Goal: Information Seeking & Learning: Learn about a topic

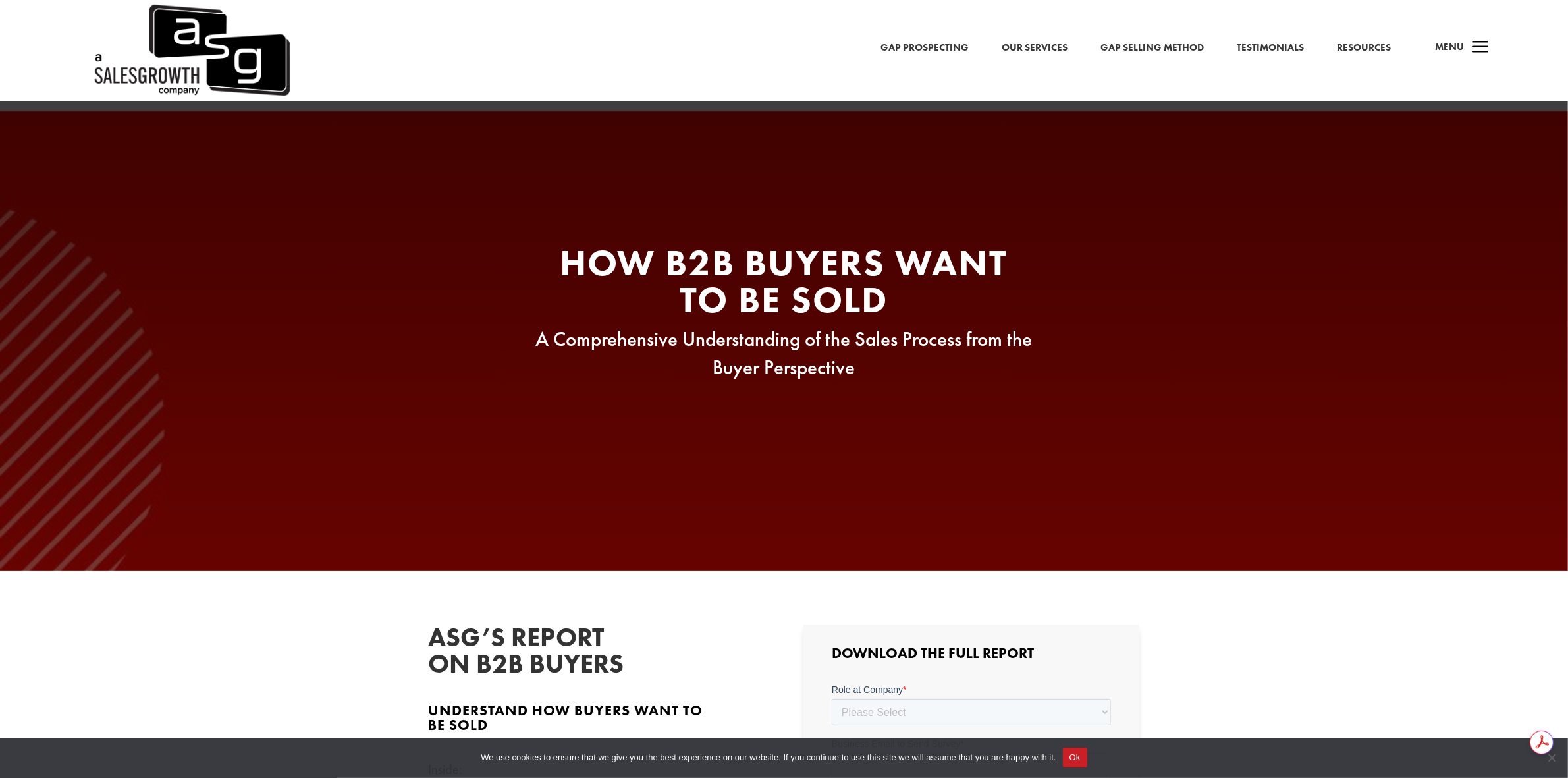
click at [915, 44] on link "Gap Prospecting" at bounding box center [924, 48] width 88 height 17
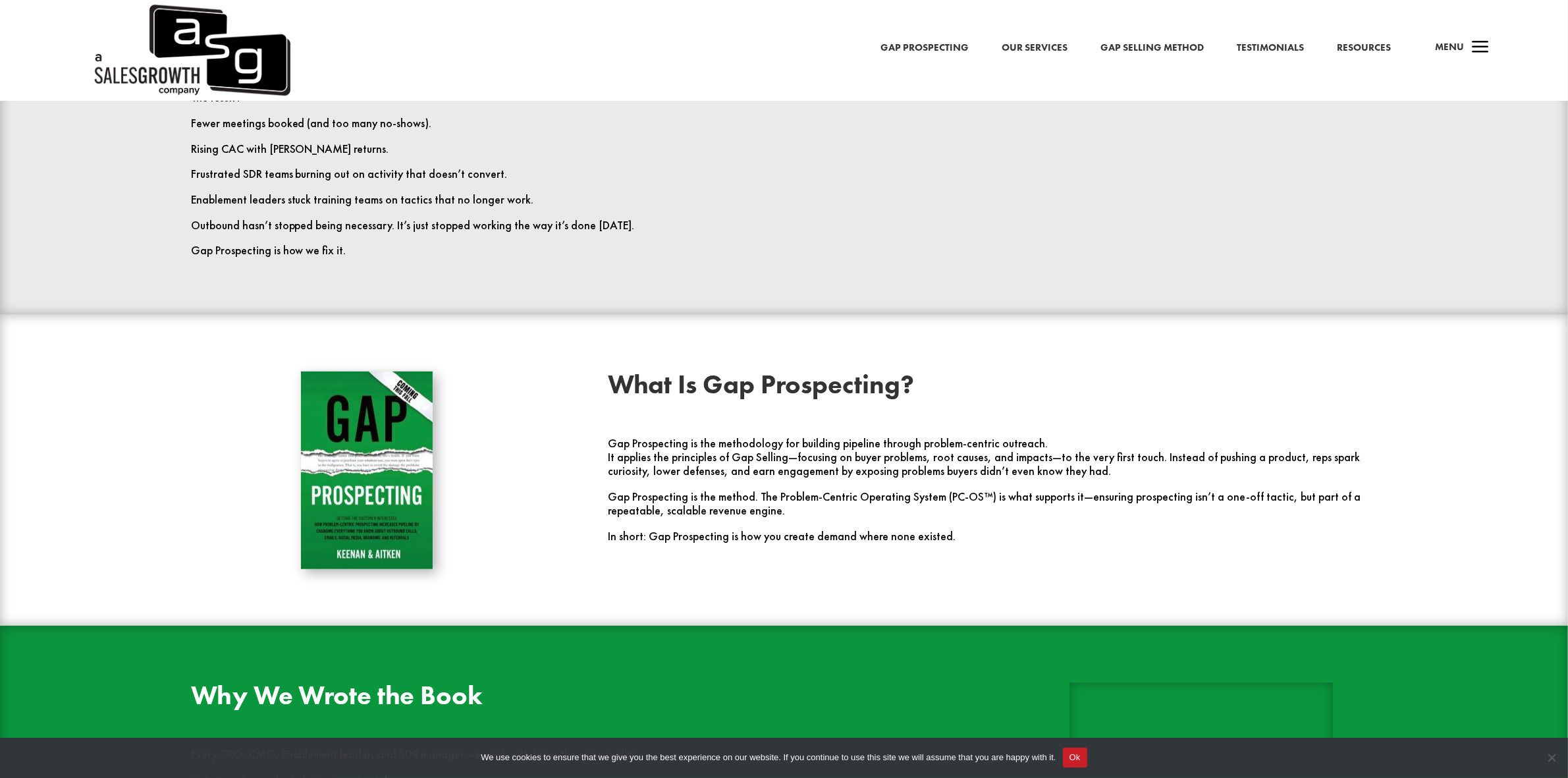
scroll to position [630, 0]
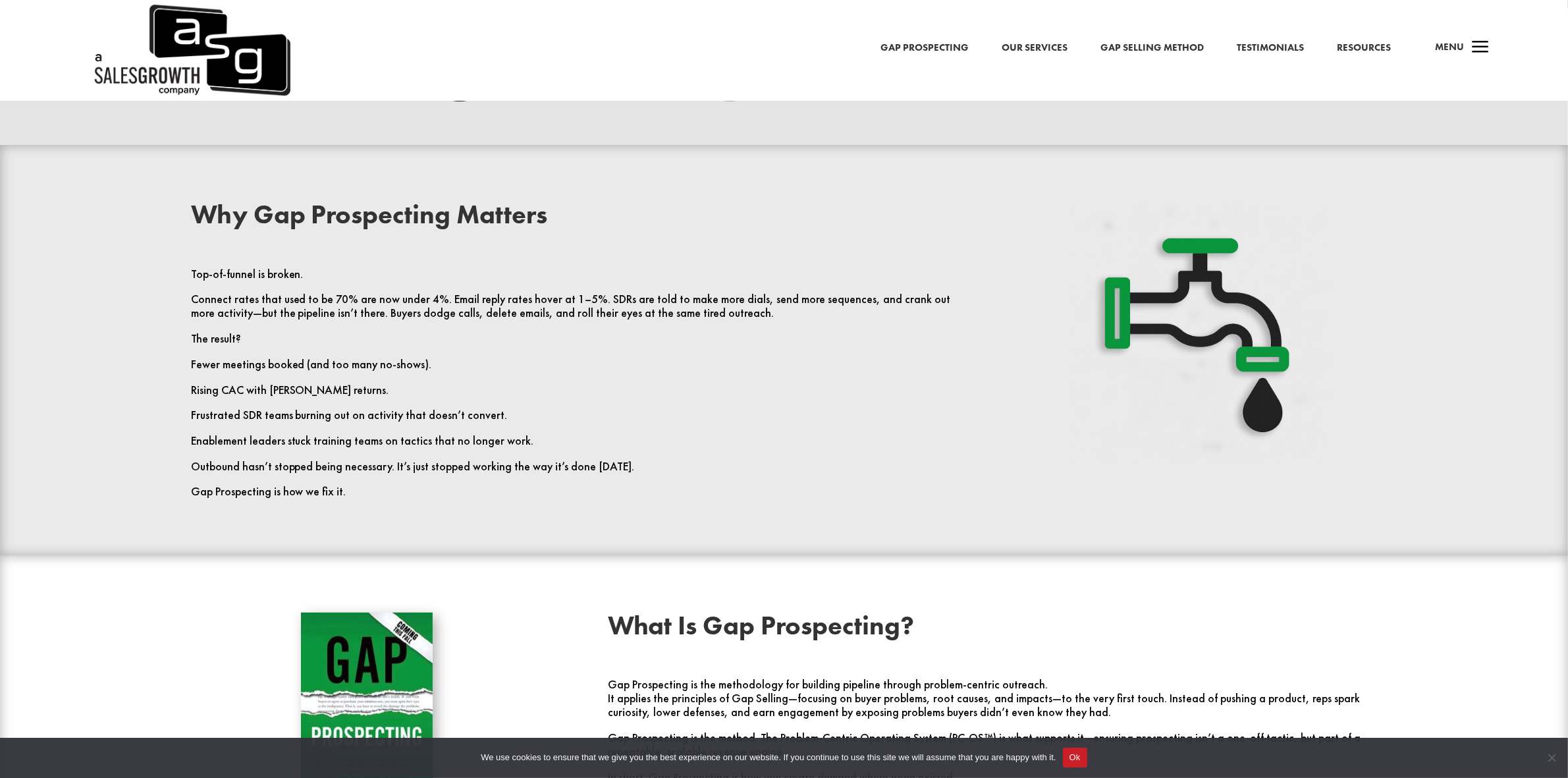
click at [1159, 47] on link "Gap Selling Method" at bounding box center [1151, 48] width 103 height 17
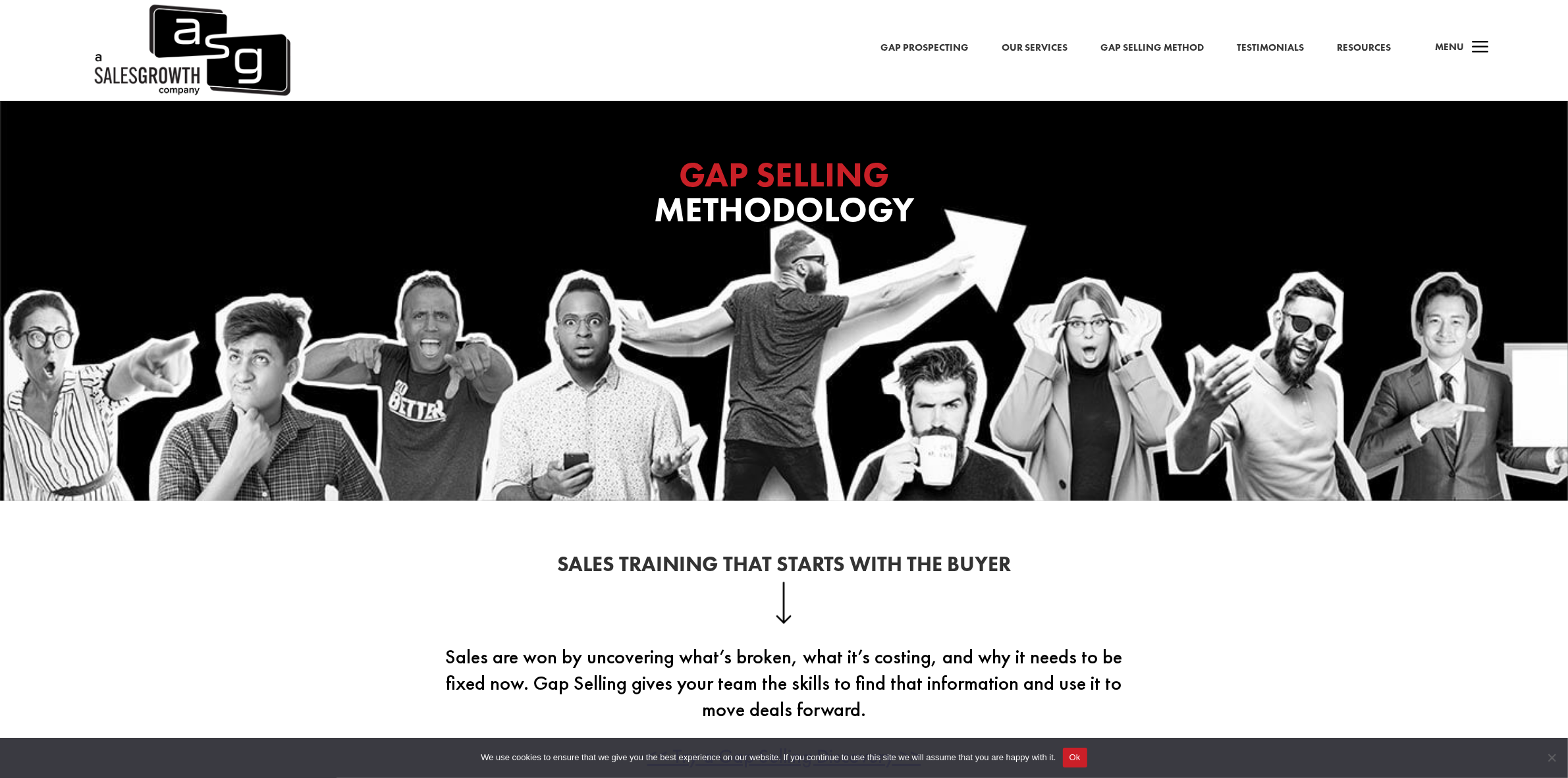
scroll to position [412, 0]
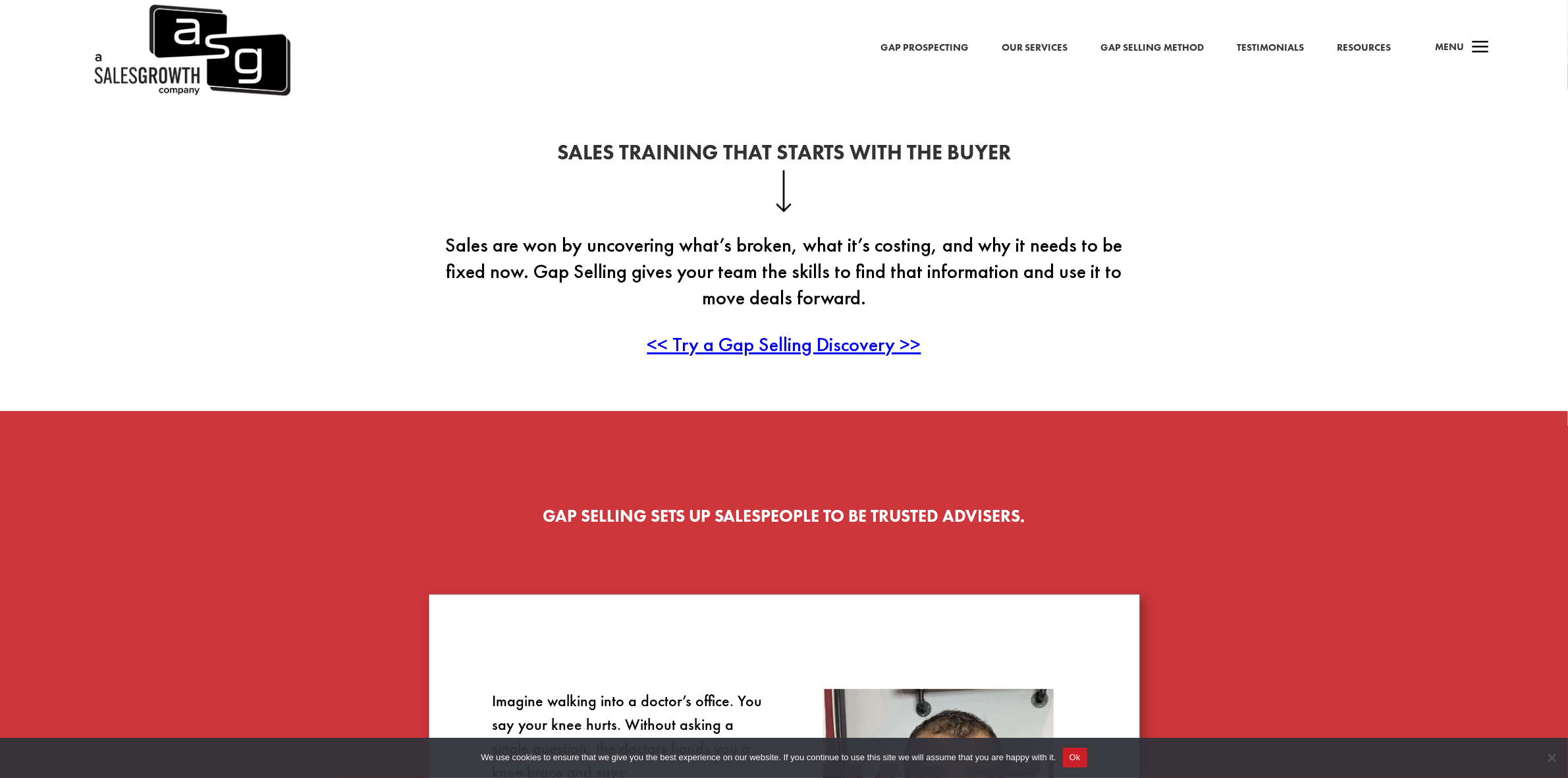
click at [164, 41] on img at bounding box center [190, 50] width 198 height 101
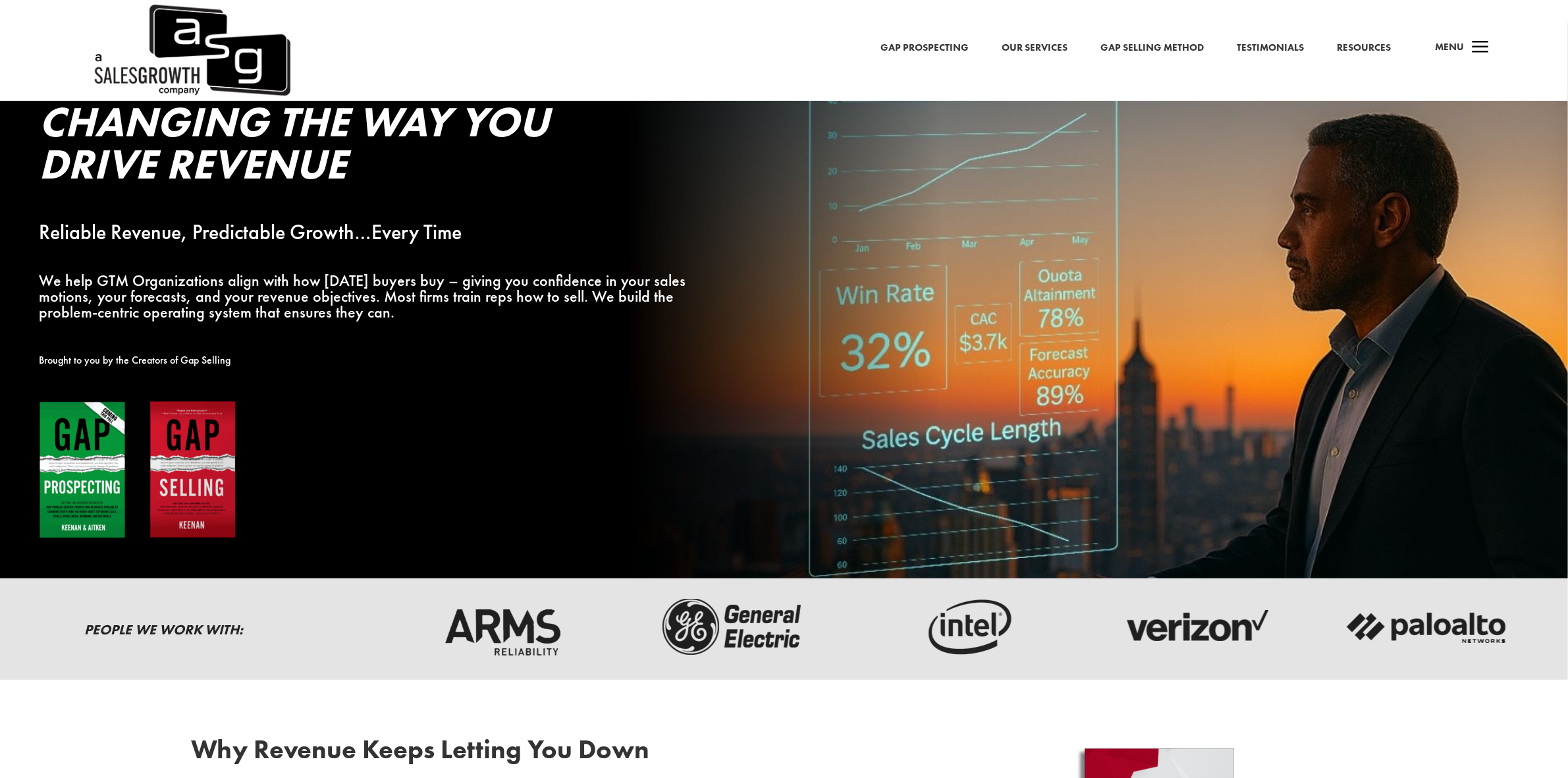
scroll to position [164, 0]
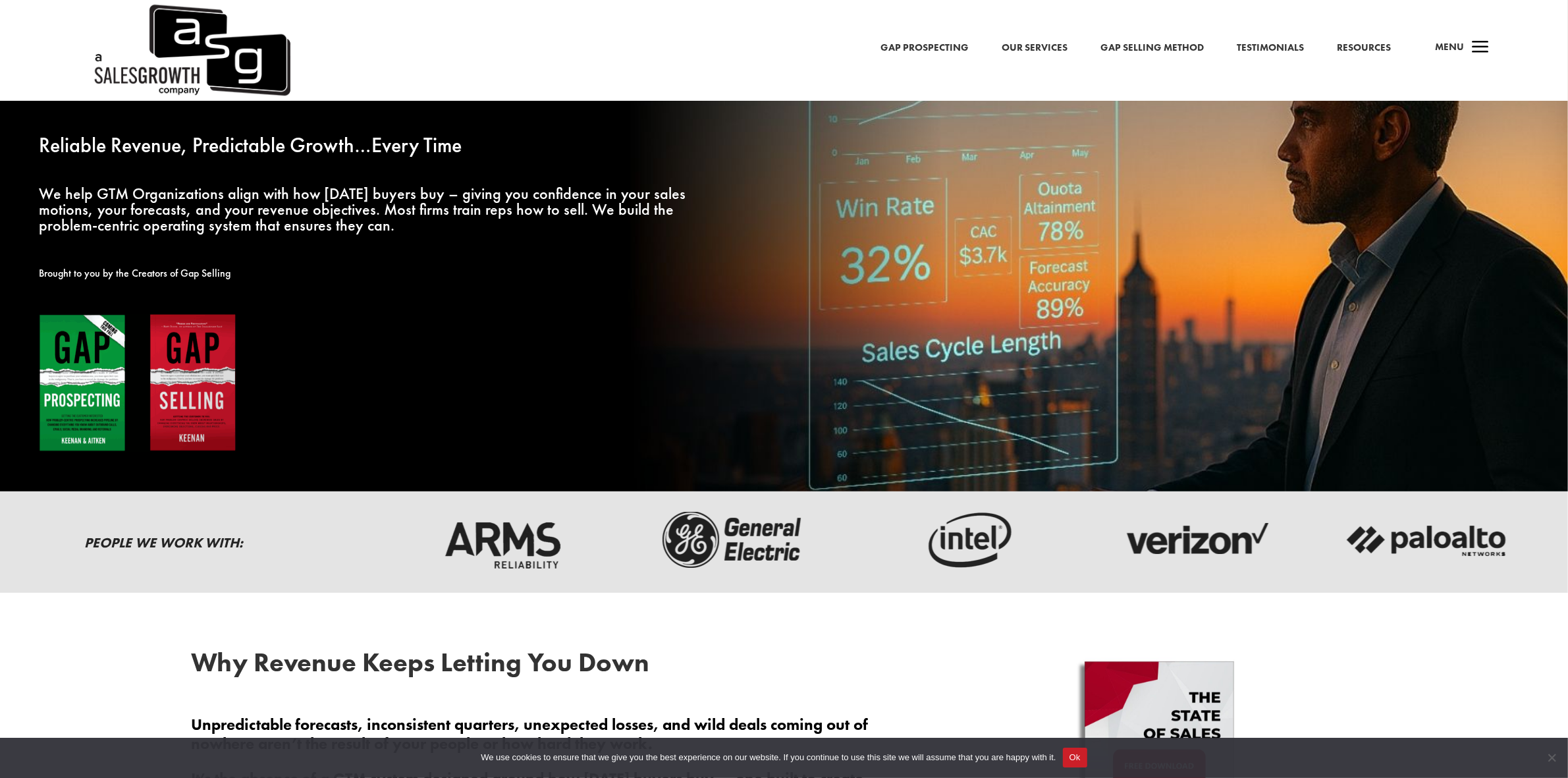
click at [86, 402] on img at bounding box center [137, 382] width 198 height 139
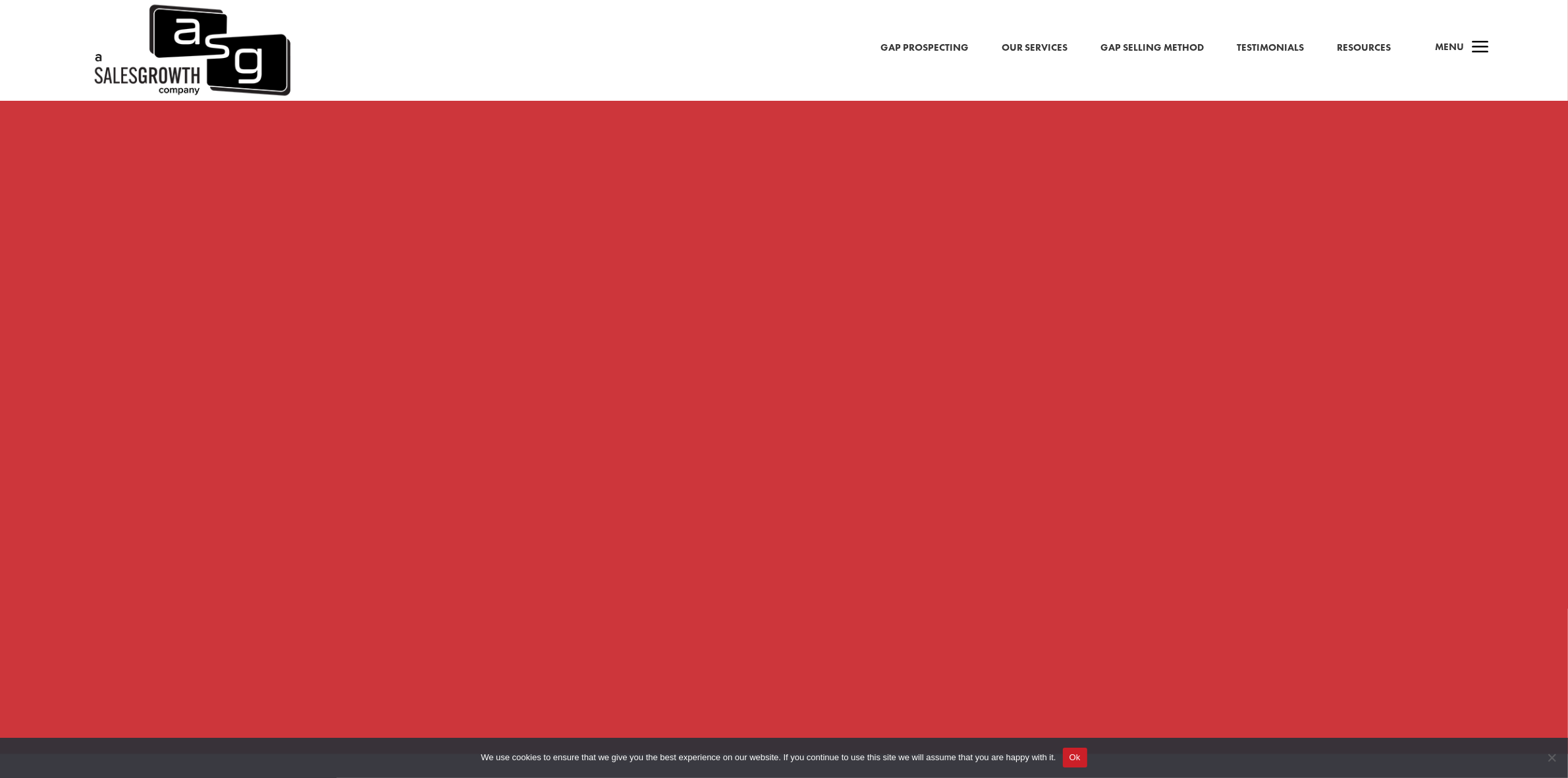
scroll to position [0, 0]
